Goal: Information Seeking & Learning: Learn about a topic

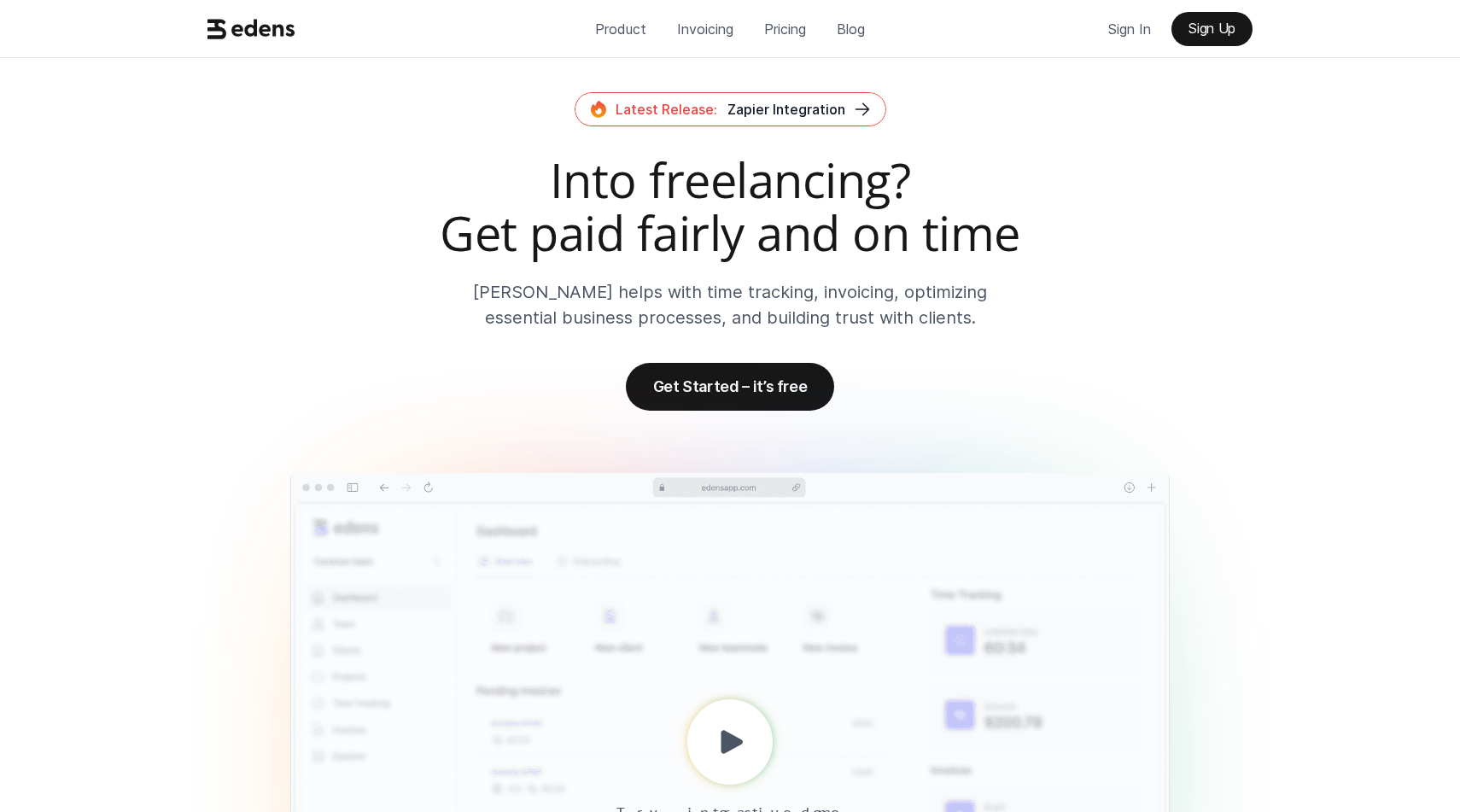
click at [990, 145] on div "Latest Release: Zapier Integration Into freelancing? Get paid fairly and on tim…" at bounding box center [730, 211] width 1058 height 238
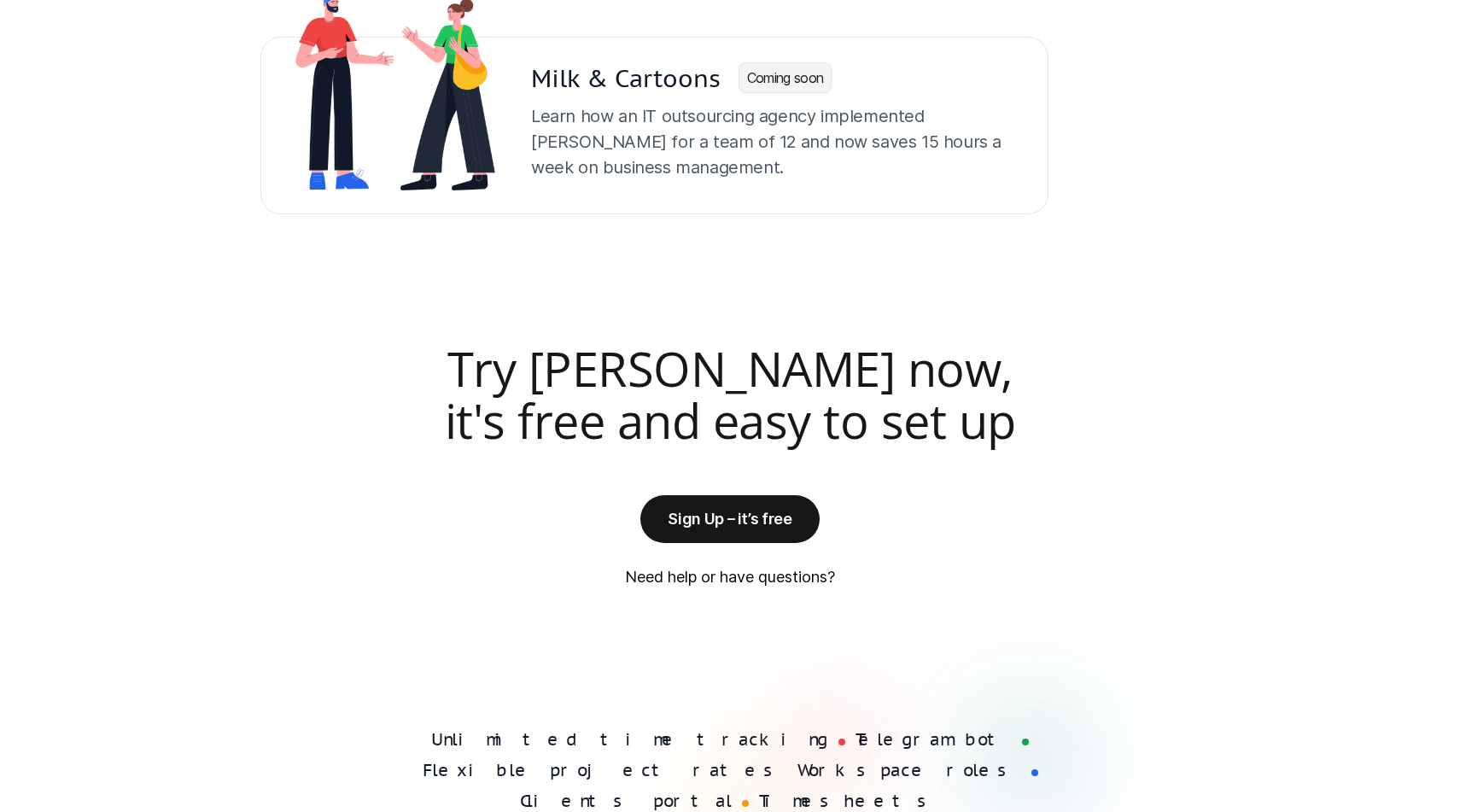
scroll to position [4327, 0]
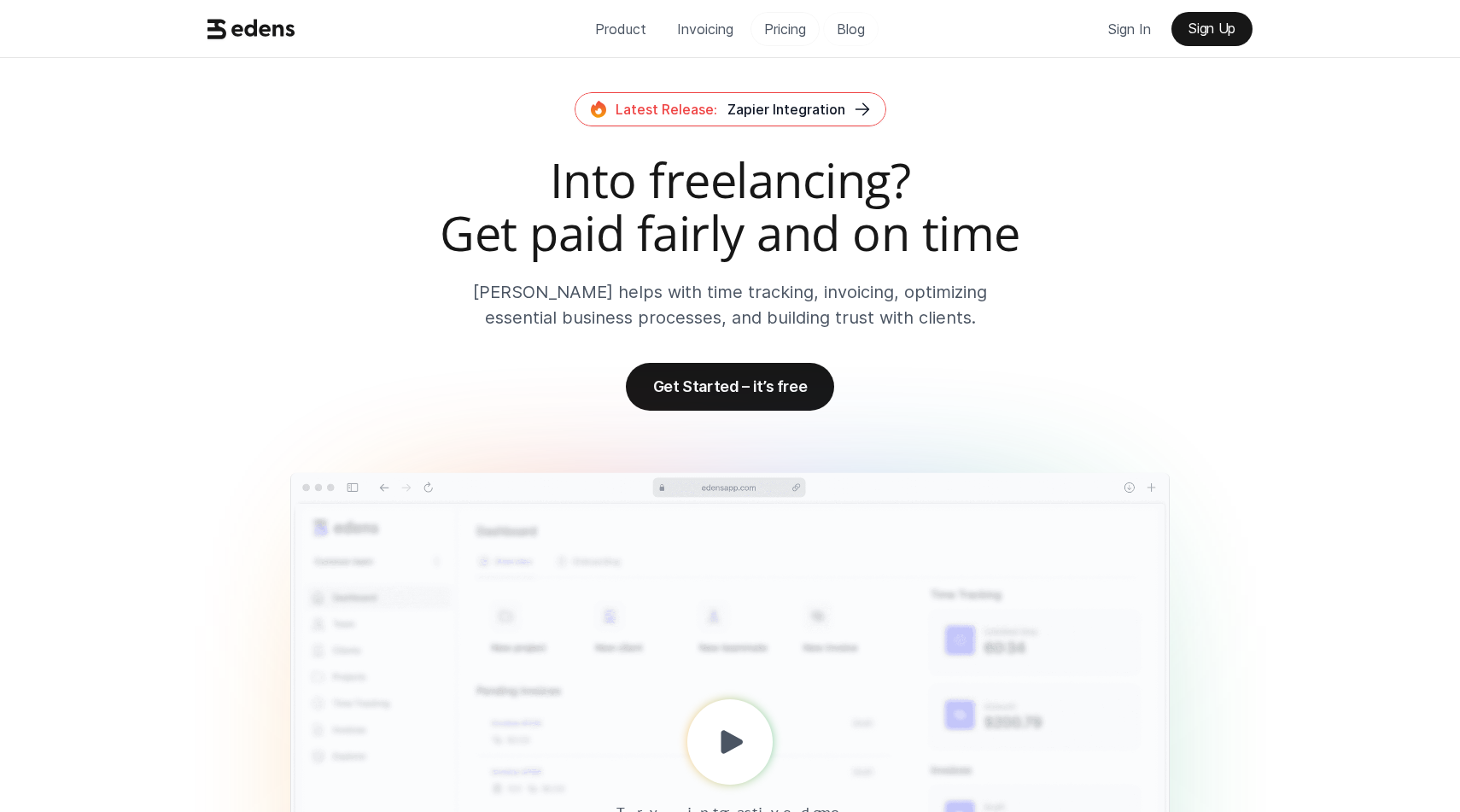
click at [799, 32] on p "Pricing" at bounding box center [785, 28] width 42 height 26
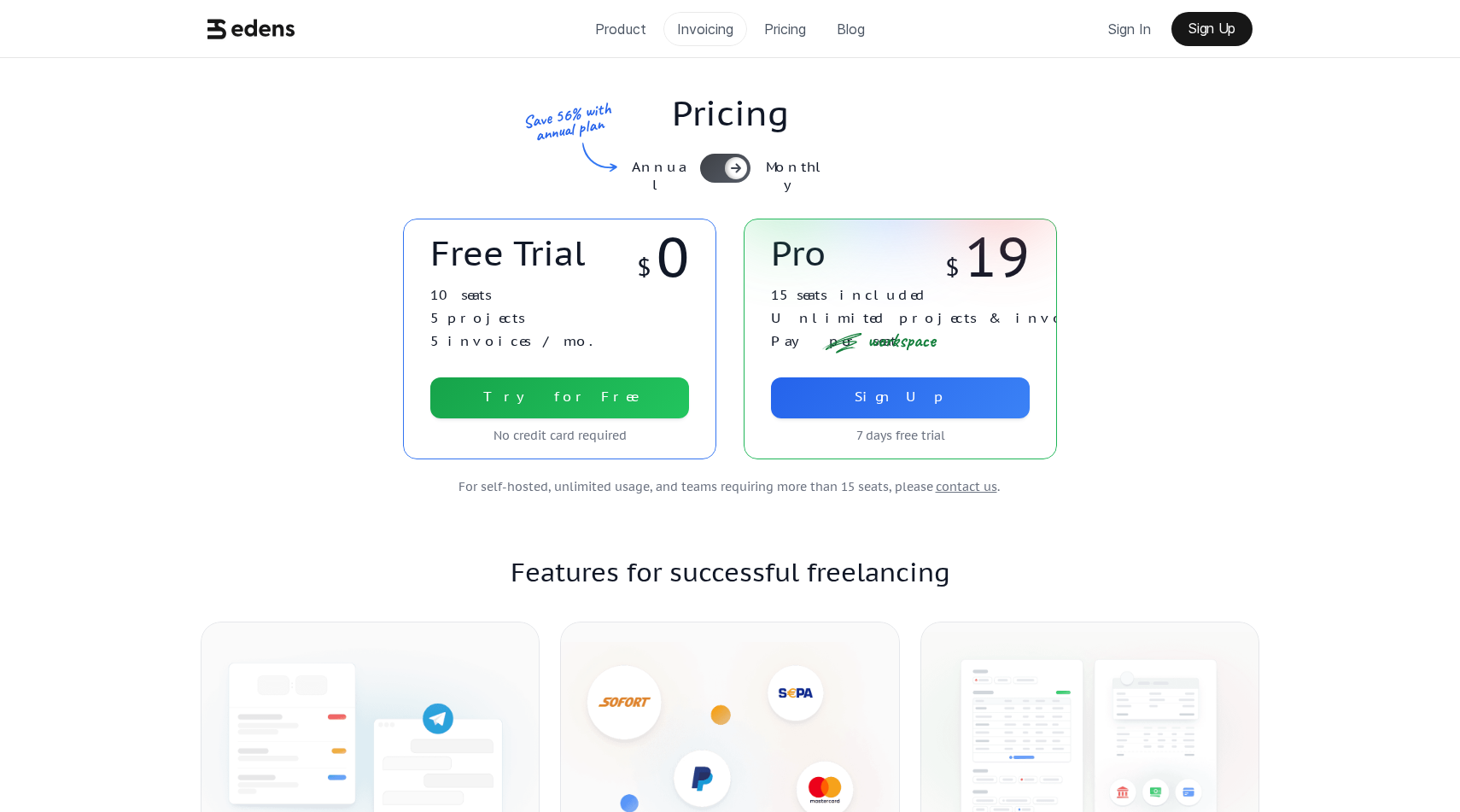
click at [708, 40] on p "Invoicing" at bounding box center [705, 28] width 56 height 26
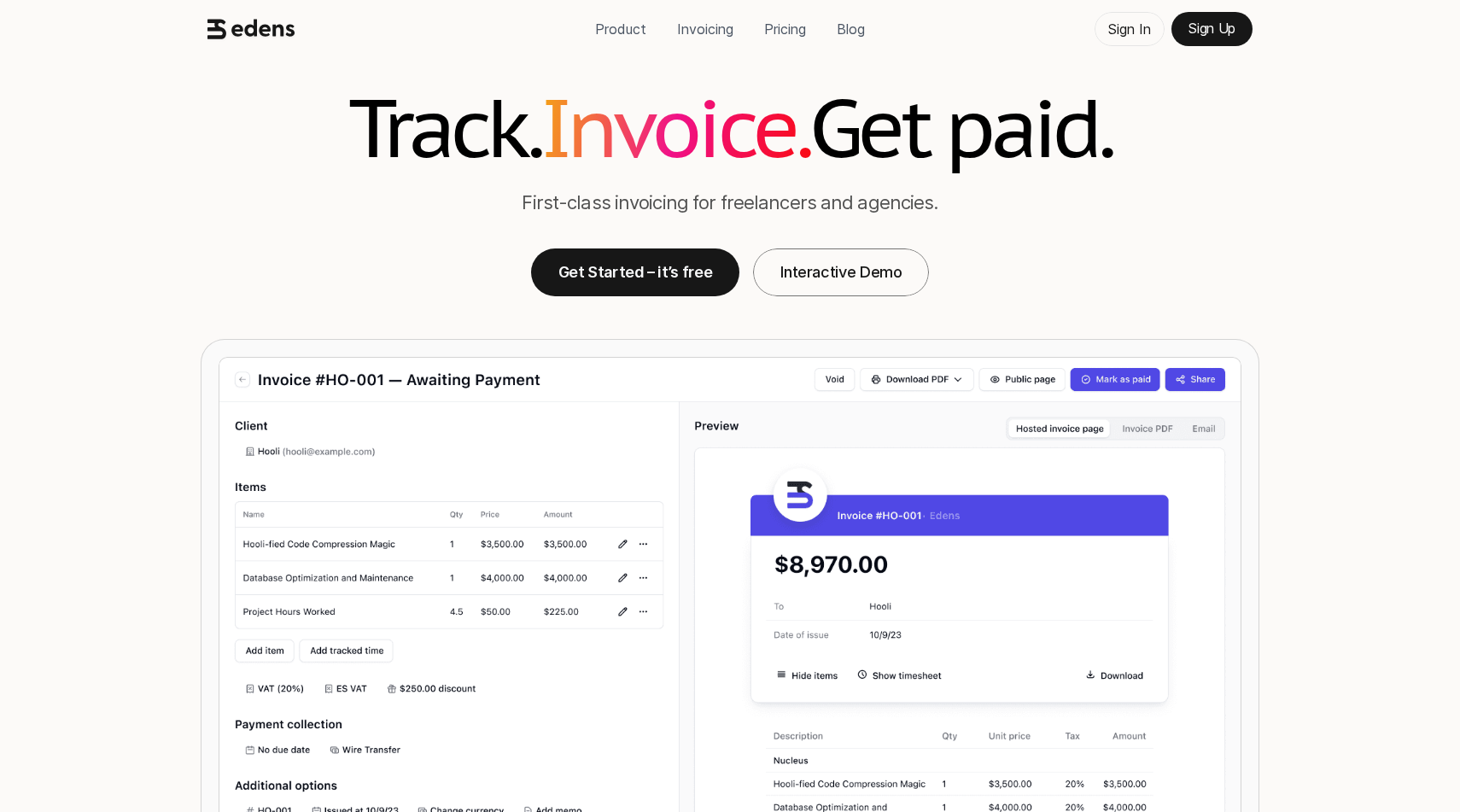
click at [1122, 38] on p "Sign In" at bounding box center [1129, 28] width 43 height 26
click at [844, 24] on p "Blog" at bounding box center [851, 28] width 28 height 26
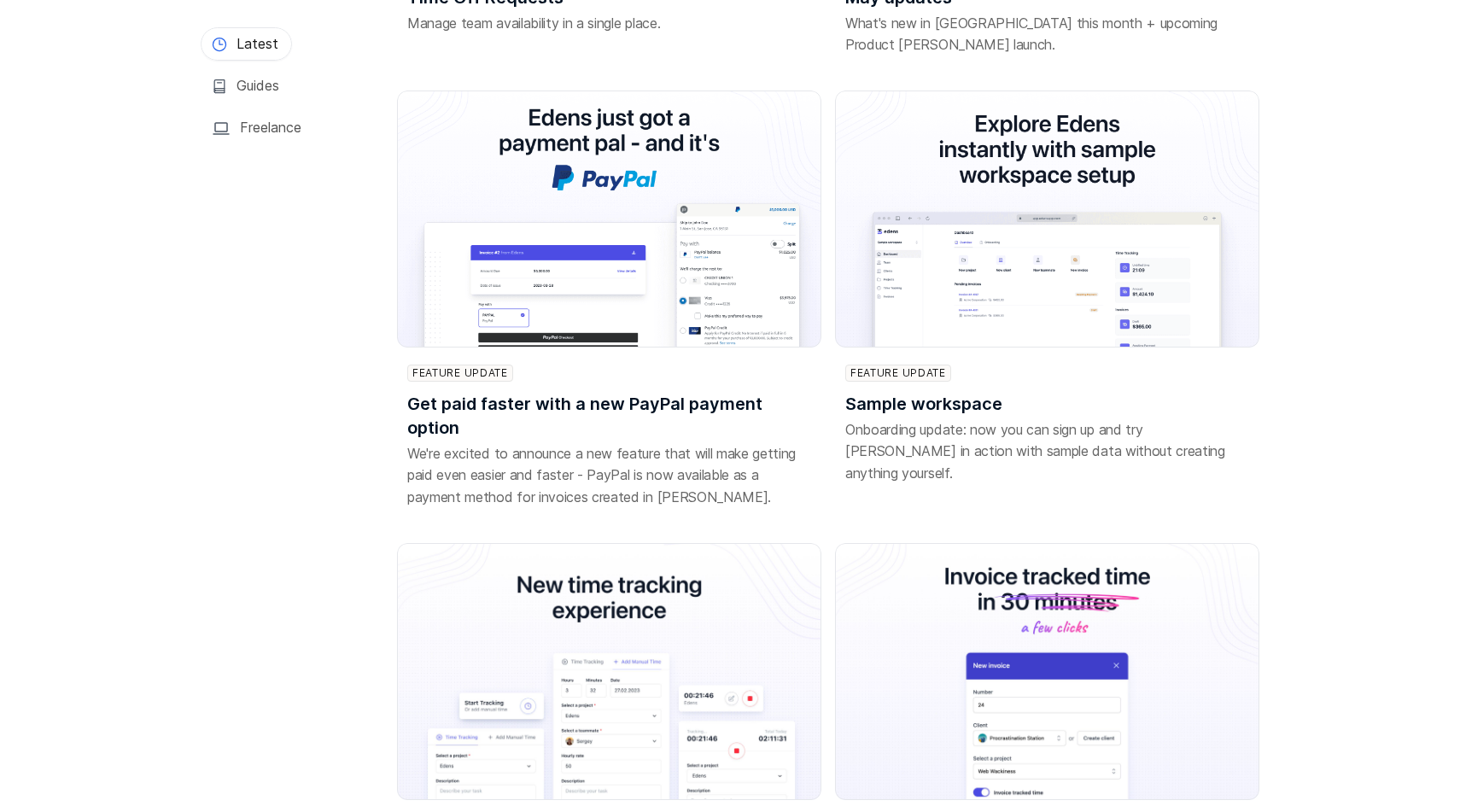
scroll to position [3242, 0]
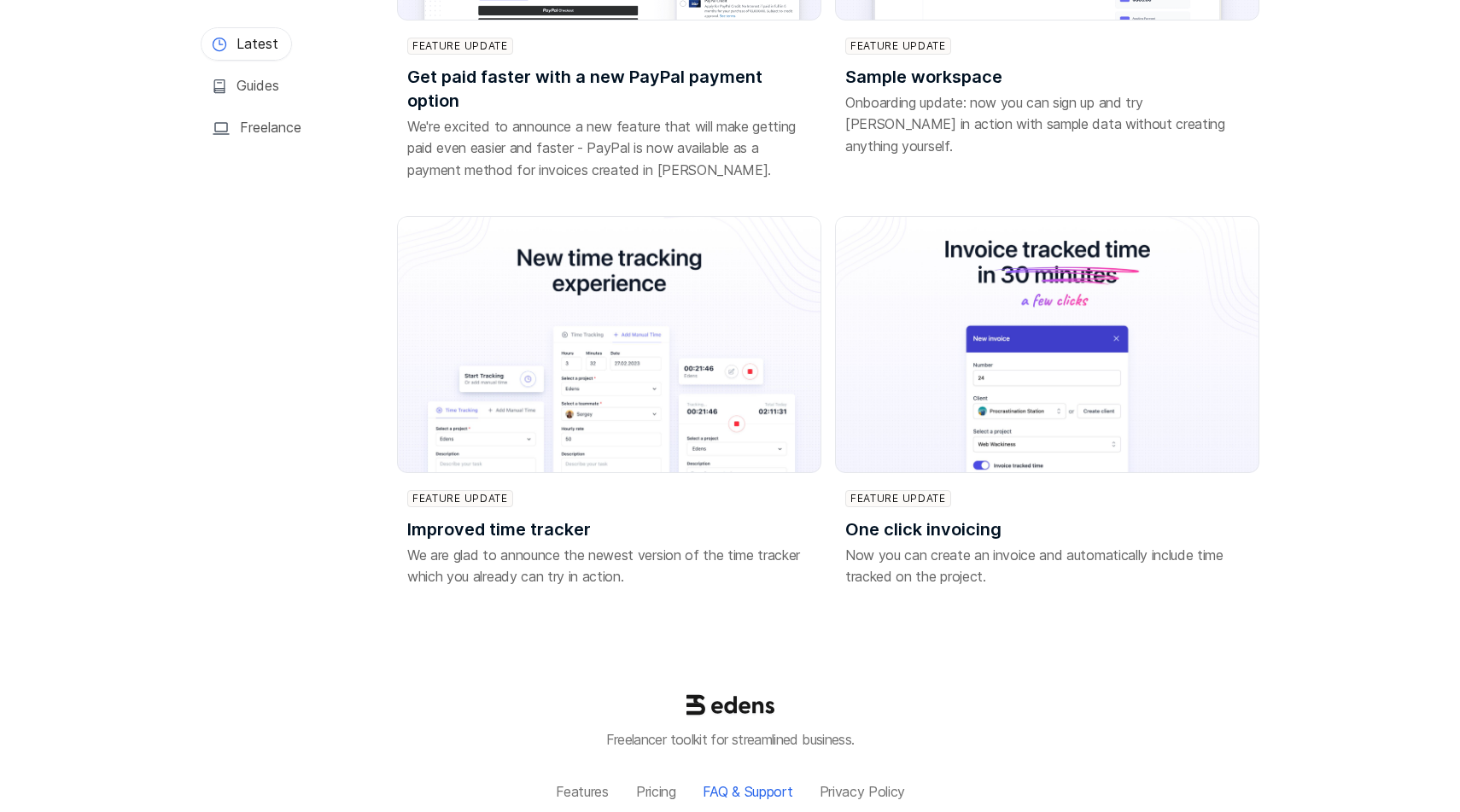
click at [789, 784] on p "FAQ & Support" at bounding box center [748, 792] width 91 height 16
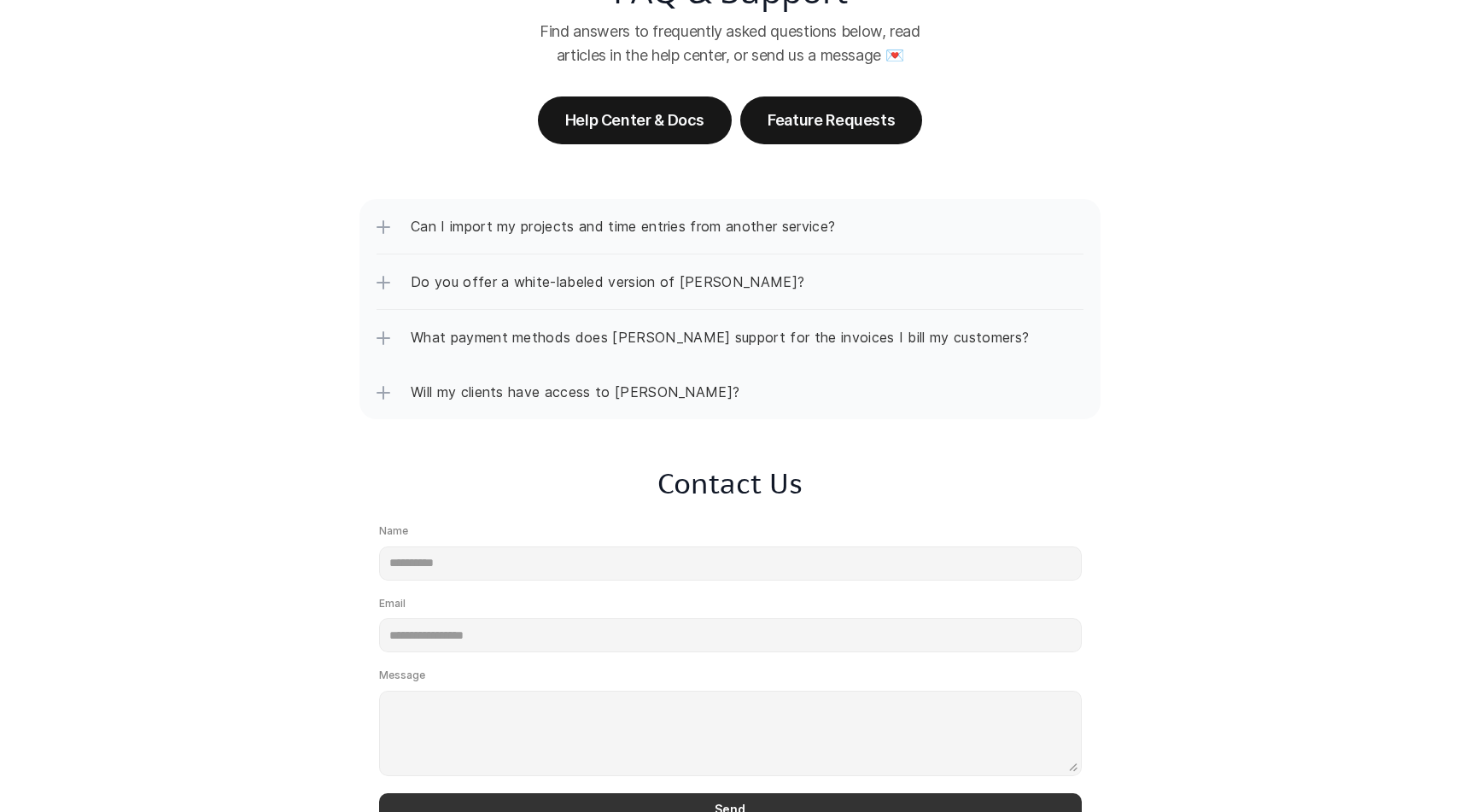
scroll to position [130, 0]
click at [601, 408] on div "Will my clients have access to [PERSON_NAME]?" at bounding box center [730, 390] width 707 height 54
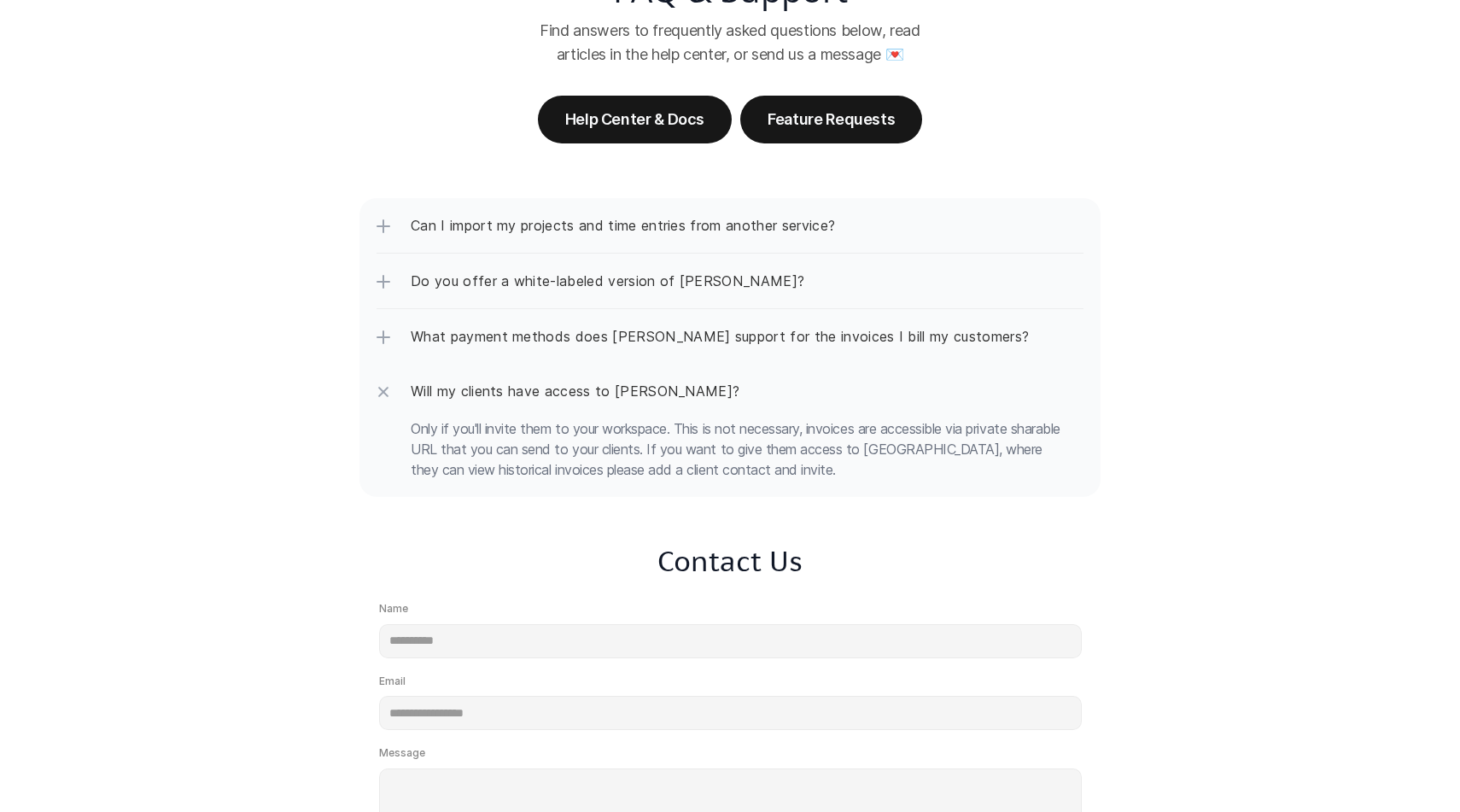
click at [595, 404] on div "Will my clients have access to [PERSON_NAME]?" at bounding box center [730, 390] width 707 height 54
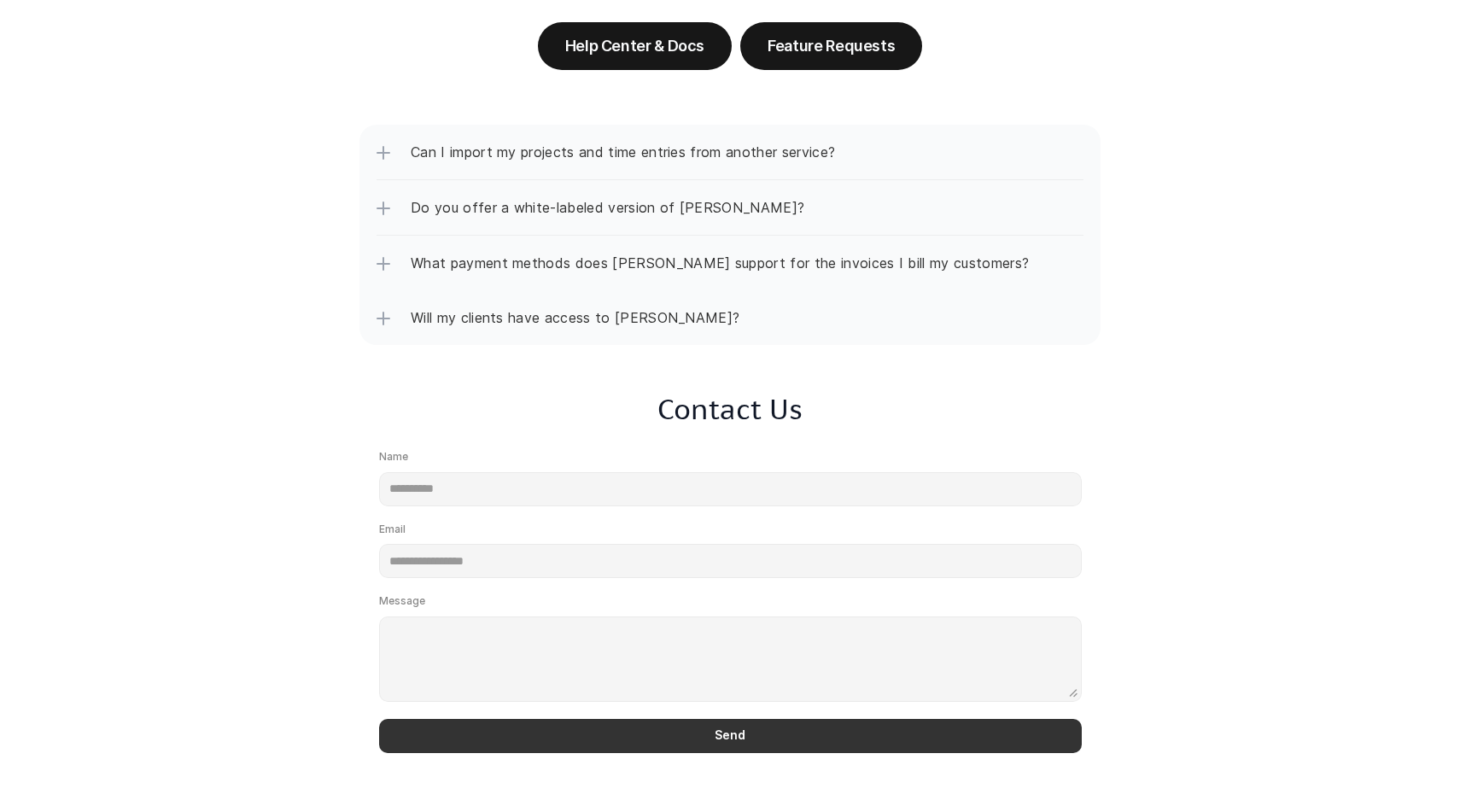
scroll to position [0, 0]
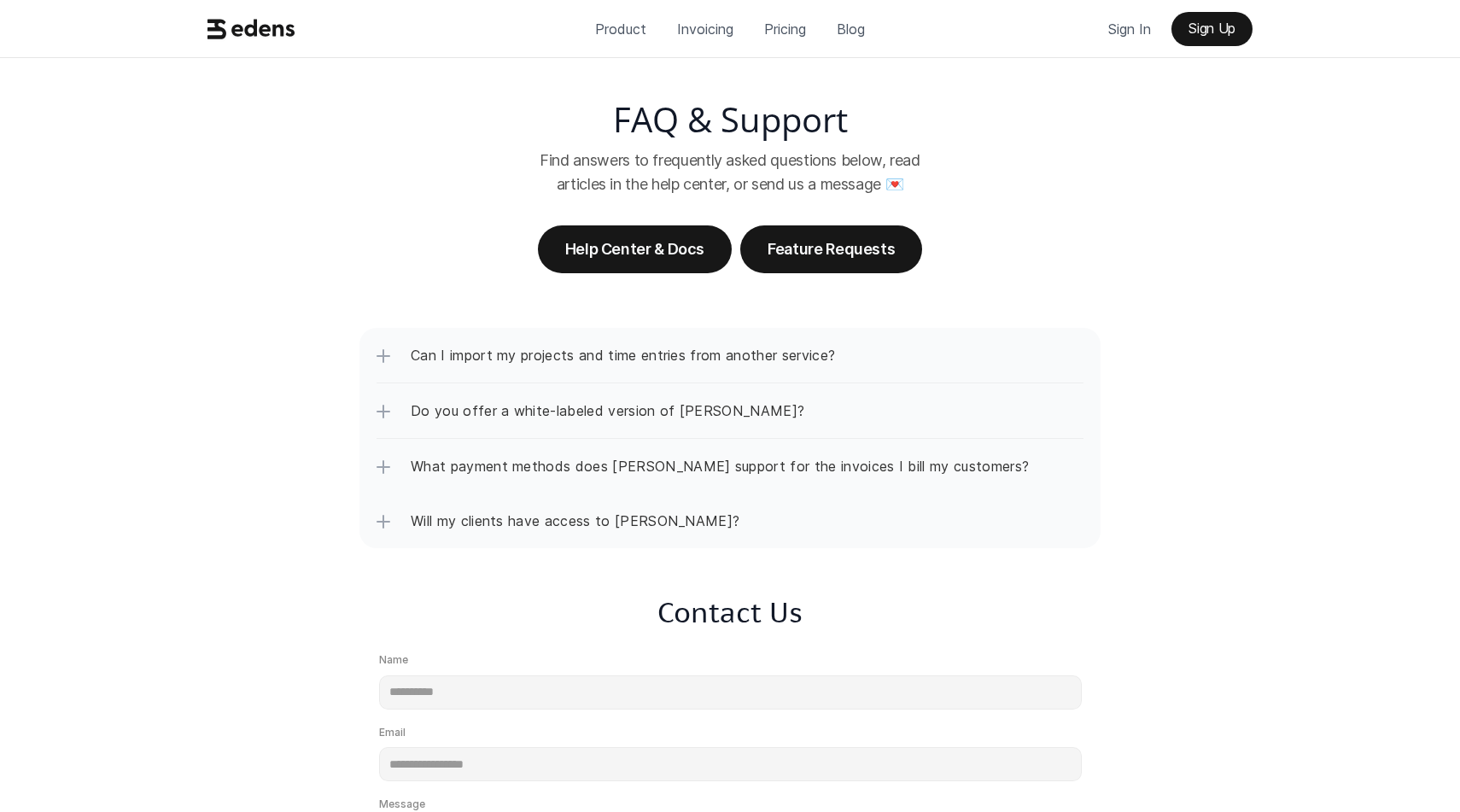
click at [271, 48] on div "Product Invoicing Pricing Blog Sign In Sign Up" at bounding box center [730, 28] width 1460 height 58
click at [271, 37] on icon at bounding box center [251, 28] width 88 height 33
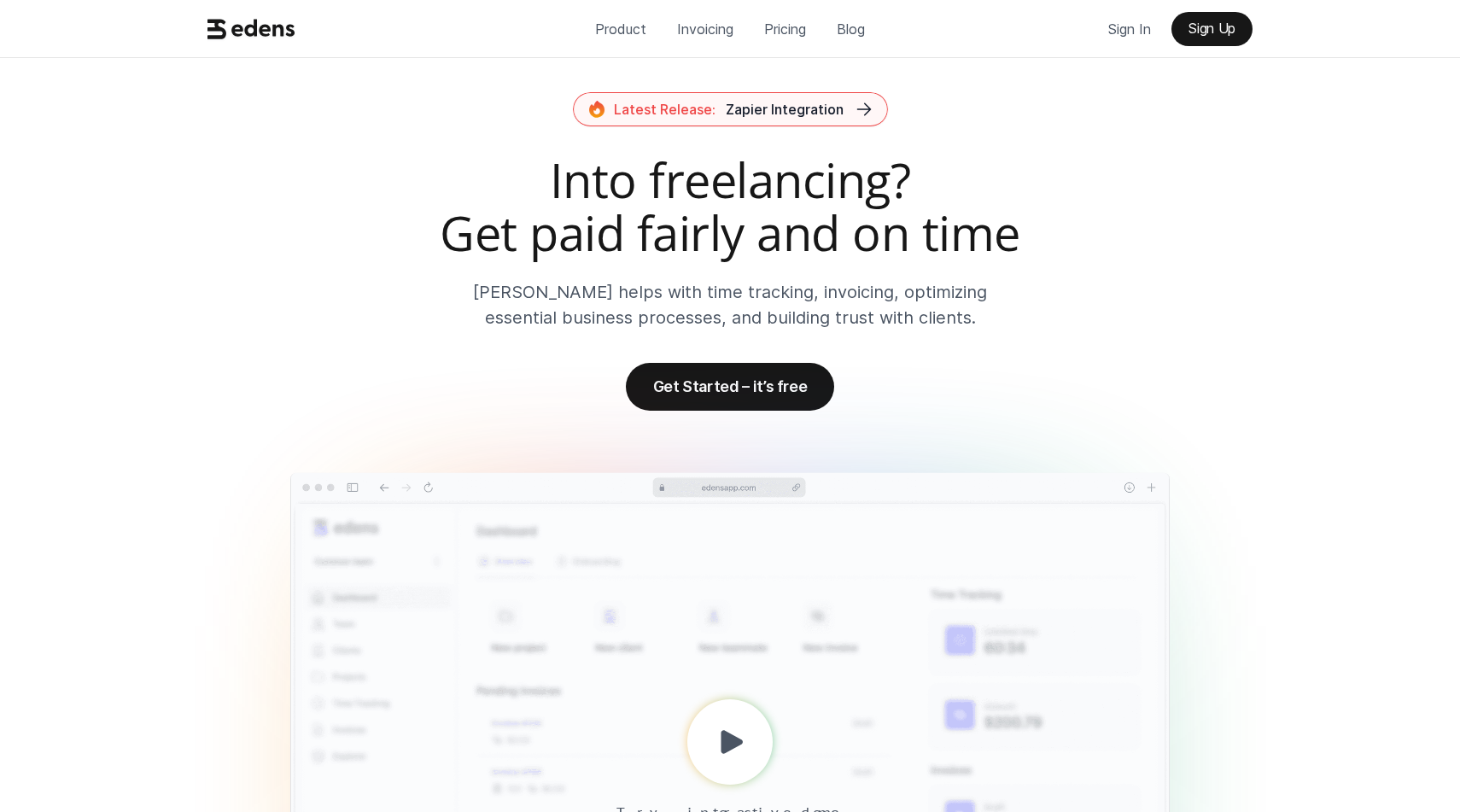
click at [704, 115] on span "Latest Release:" at bounding box center [665, 108] width 101 height 17
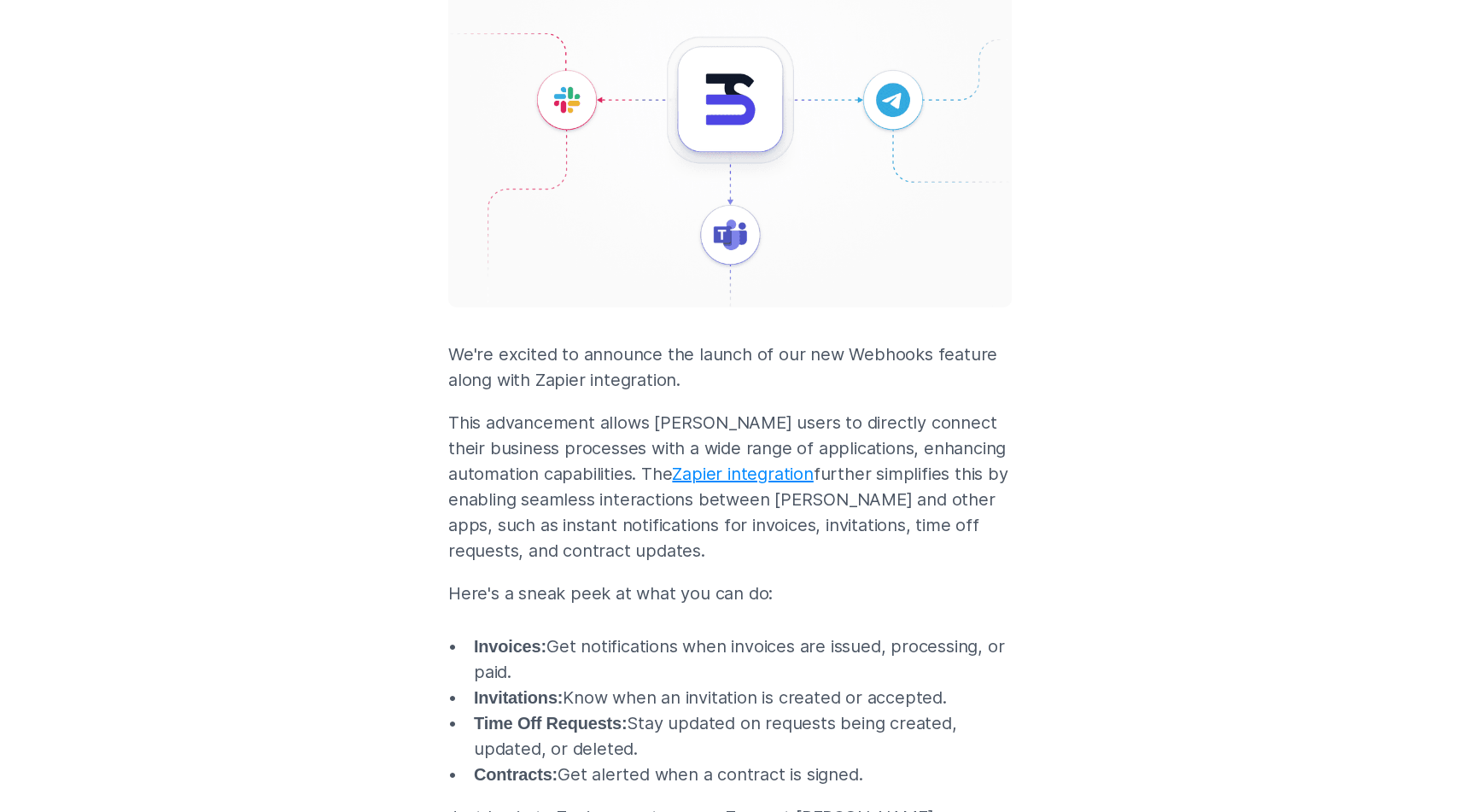
scroll to position [724, 0]
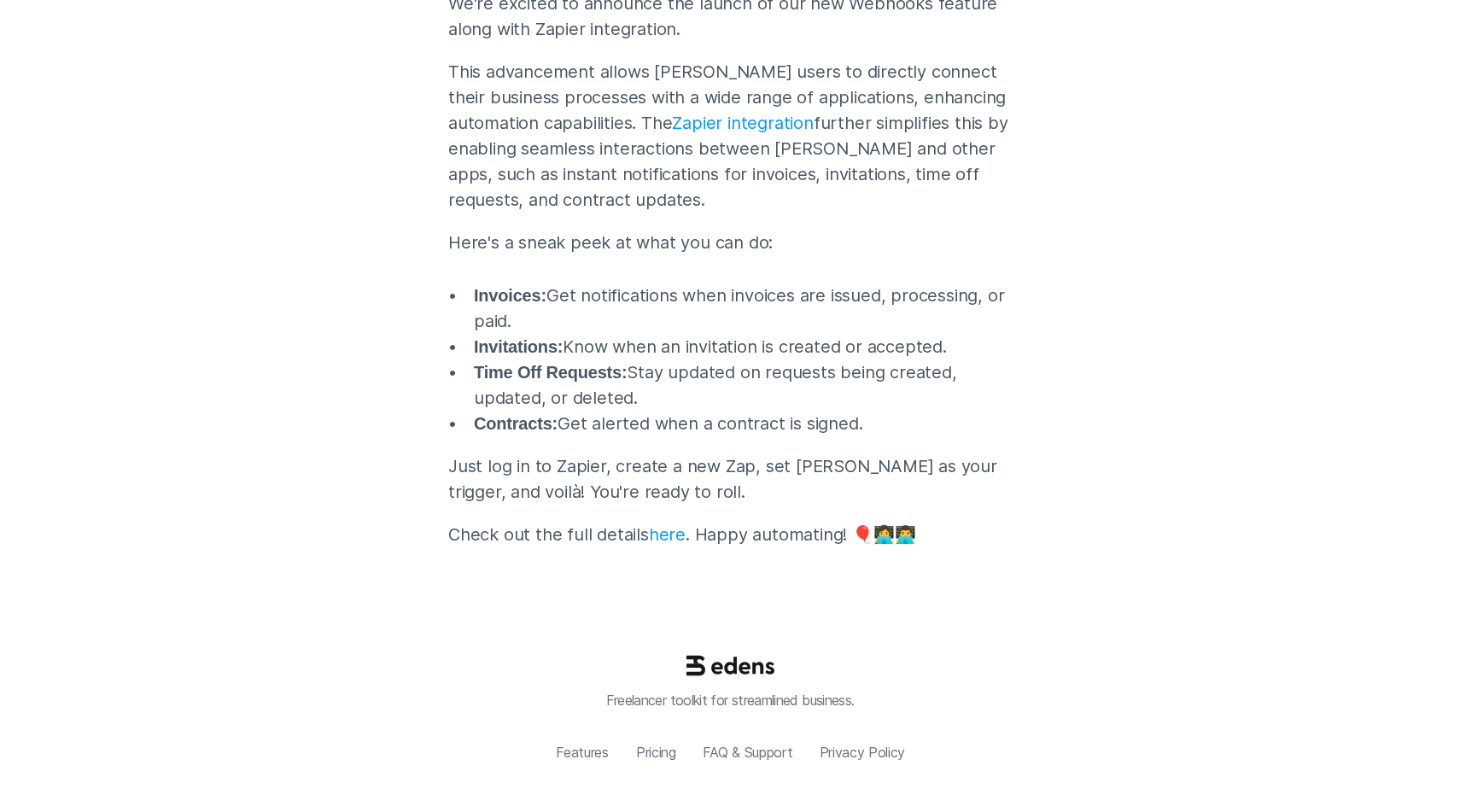
click at [640, 753] on p "Pricing" at bounding box center [656, 752] width 40 height 16
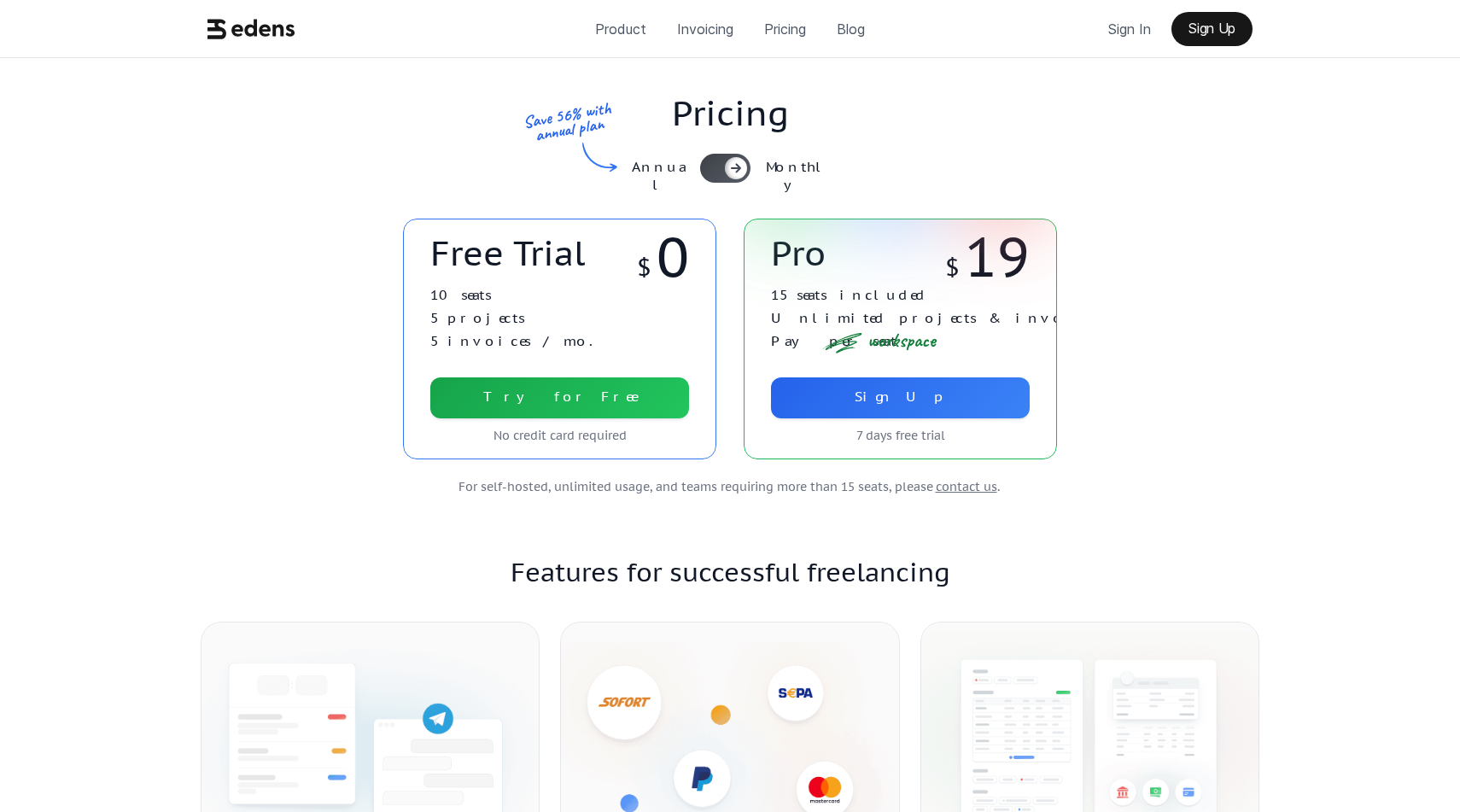
click at [662, 261] on p "0" at bounding box center [673, 257] width 33 height 50
click at [722, 163] on div at bounding box center [725, 168] width 51 height 29
click at [722, 163] on div at bounding box center [714, 168] width 22 height 22
click at [722, 174] on div at bounding box center [725, 168] width 51 height 29
click at [722, 174] on div at bounding box center [714, 168] width 22 height 22
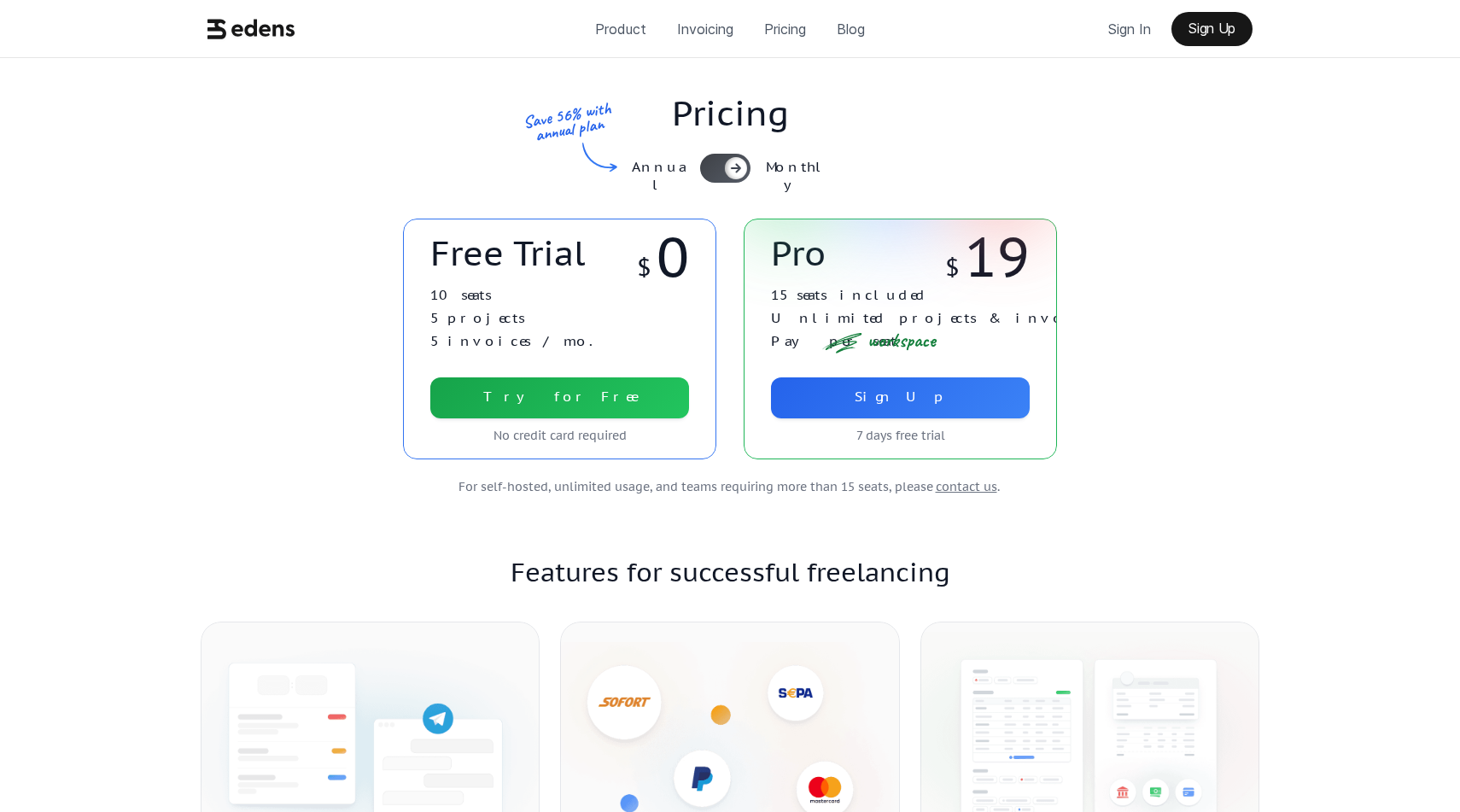
click at [722, 174] on div at bounding box center [725, 168] width 51 height 29
click at [271, 36] on icon at bounding box center [251, 28] width 88 height 33
